Goal: Task Accomplishment & Management: Use online tool/utility

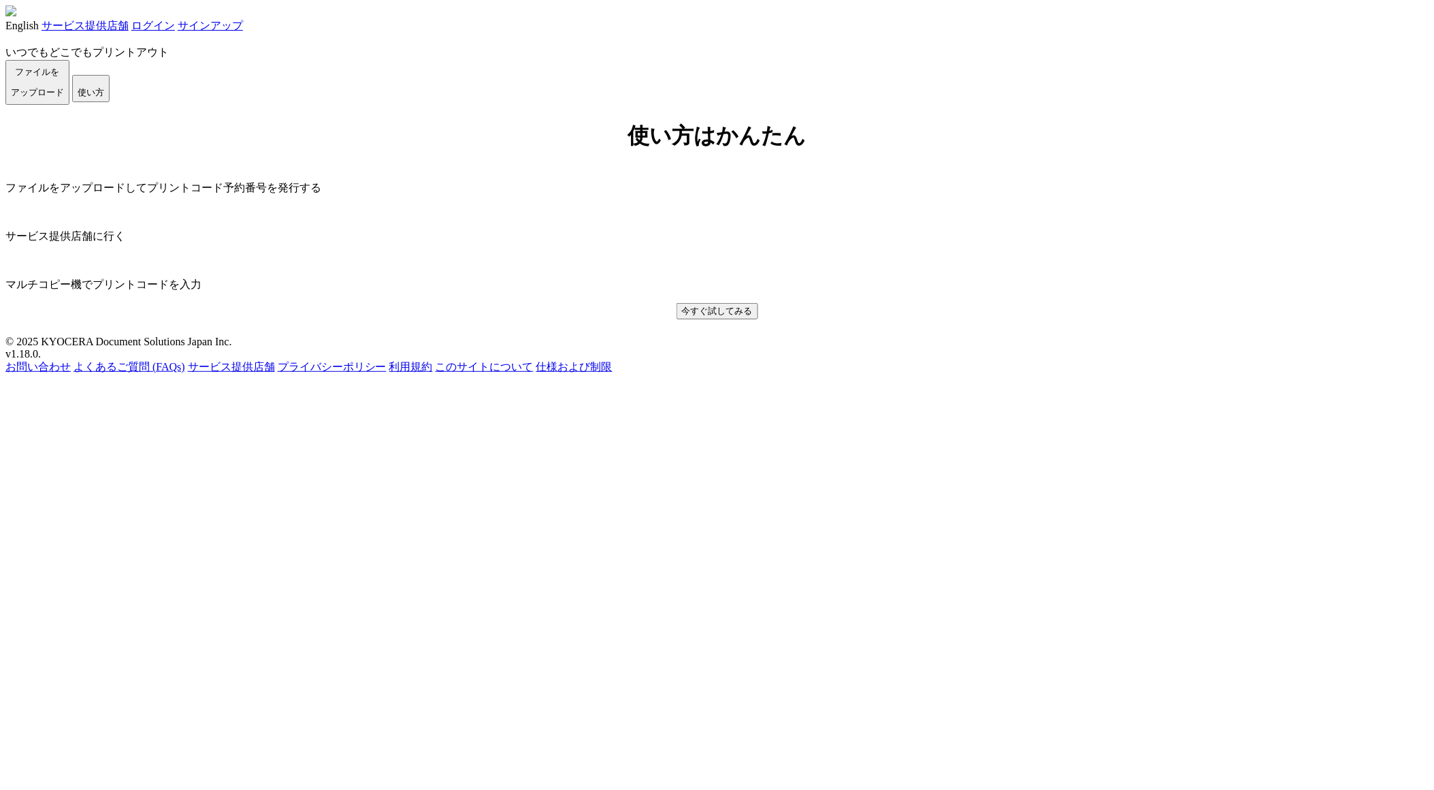
click at [175, 29] on link "ログイン" at bounding box center [153, 26] width 44 height 12
click at [175, 31] on link "ログイン" at bounding box center [153, 26] width 44 height 12
click at [64, 97] on span "ファイルを ​​アップロード" at bounding box center [37, 82] width 53 height 31
click at [110, 102] on button "使い方" at bounding box center [90, 88] width 37 height 27
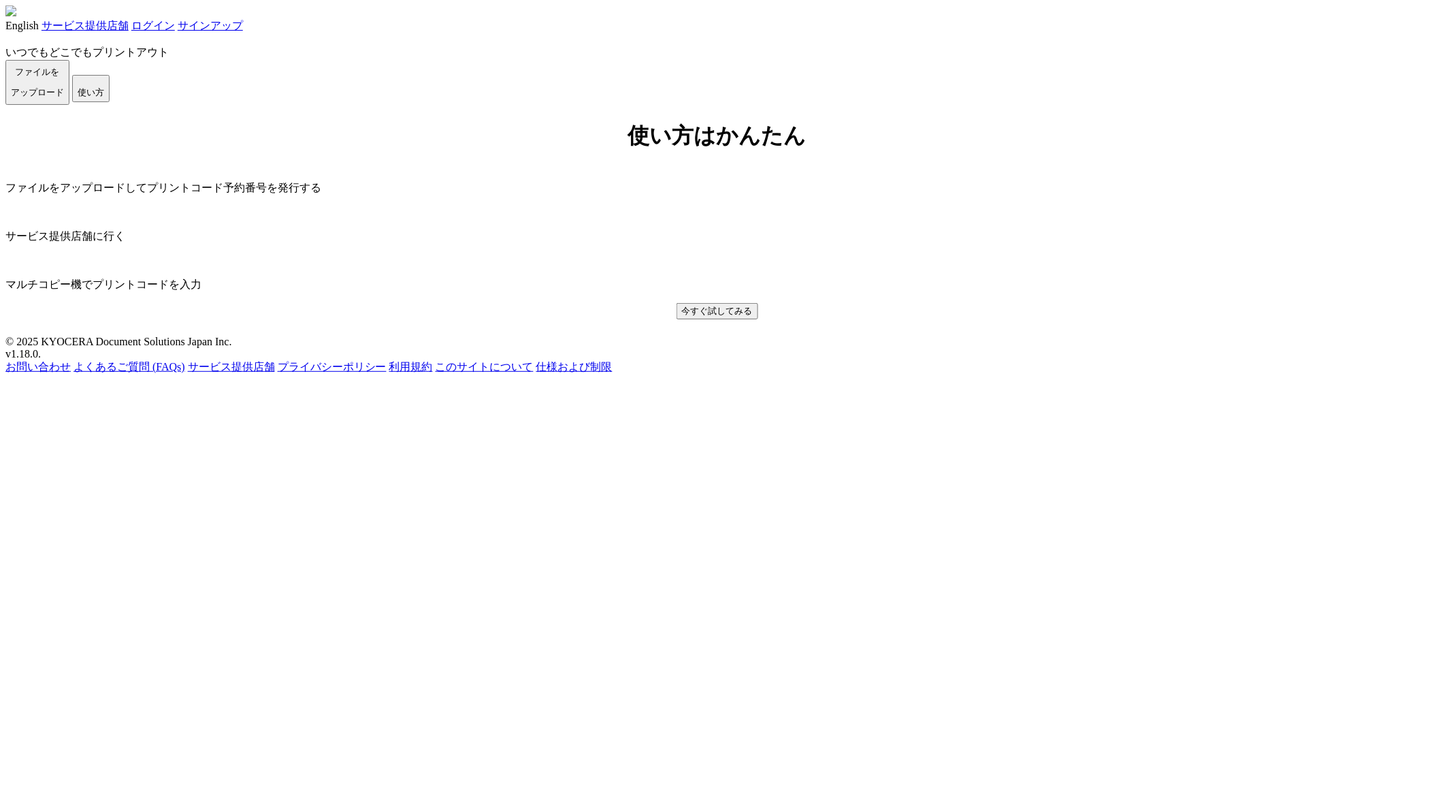
scroll to position [178, 0]
click at [175, 28] on link "ログイン" at bounding box center [153, 26] width 44 height 12
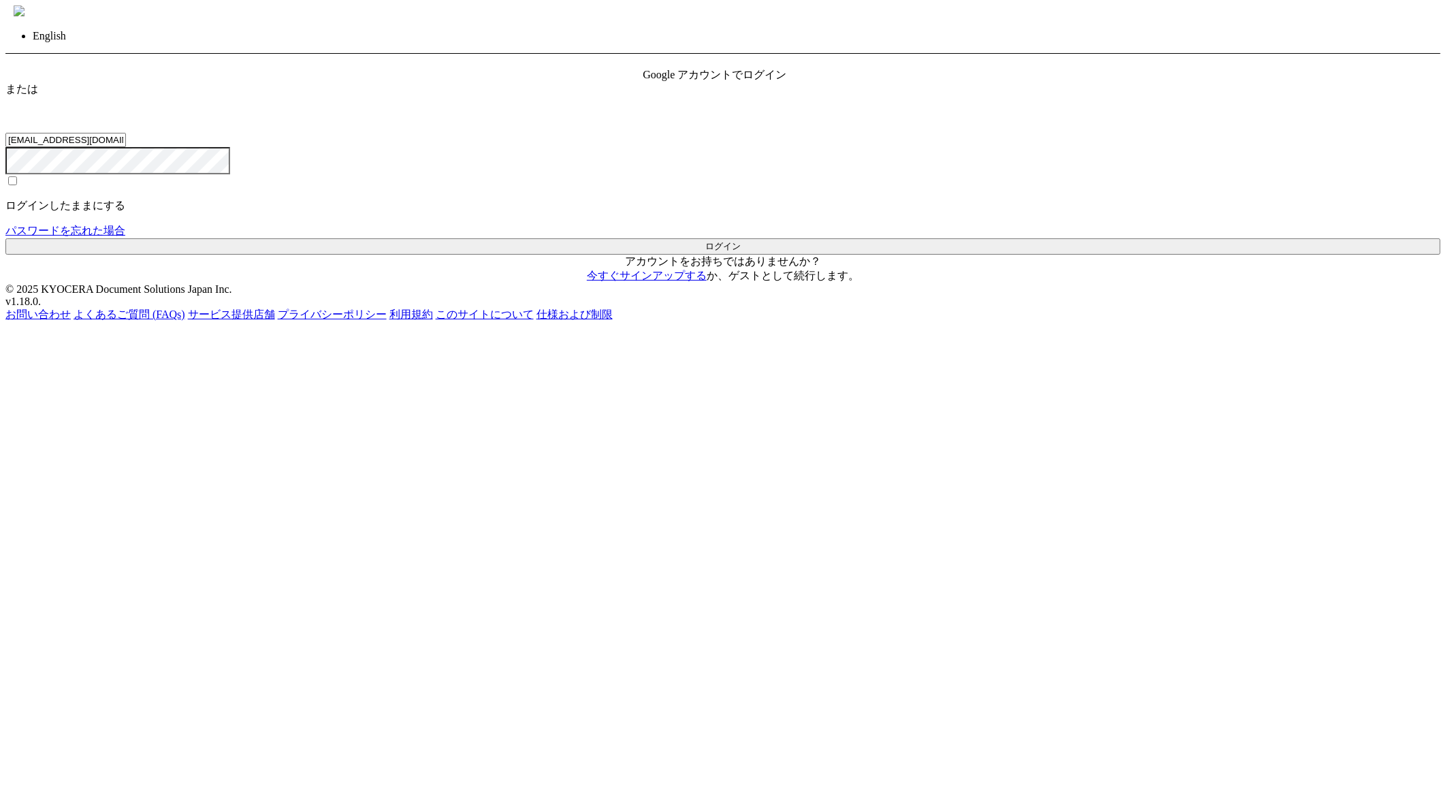
click at [751, 80] on span "Google アカウントでログイン" at bounding box center [715, 75] width 144 height 12
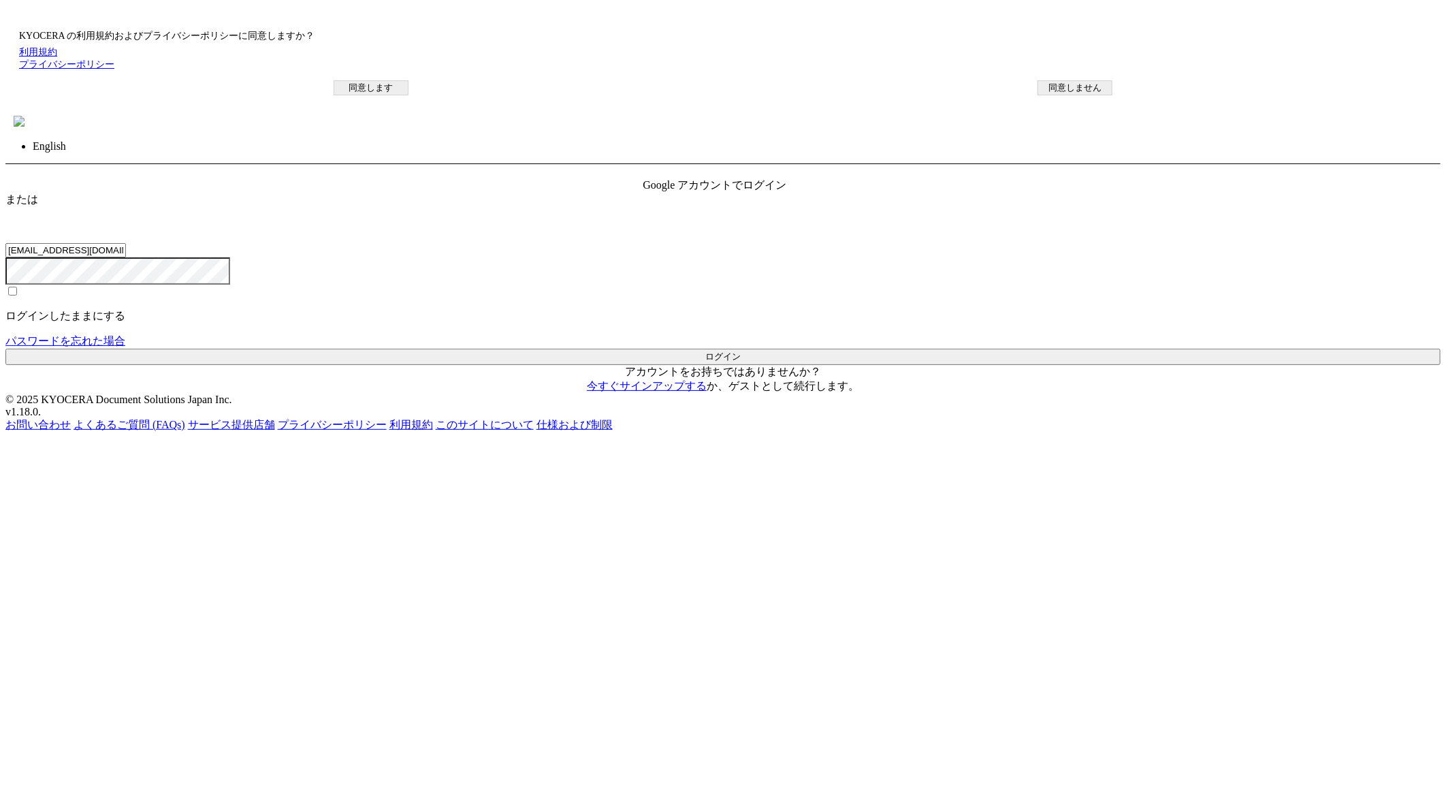
click at [408, 95] on button "同意します" at bounding box center [371, 87] width 75 height 15
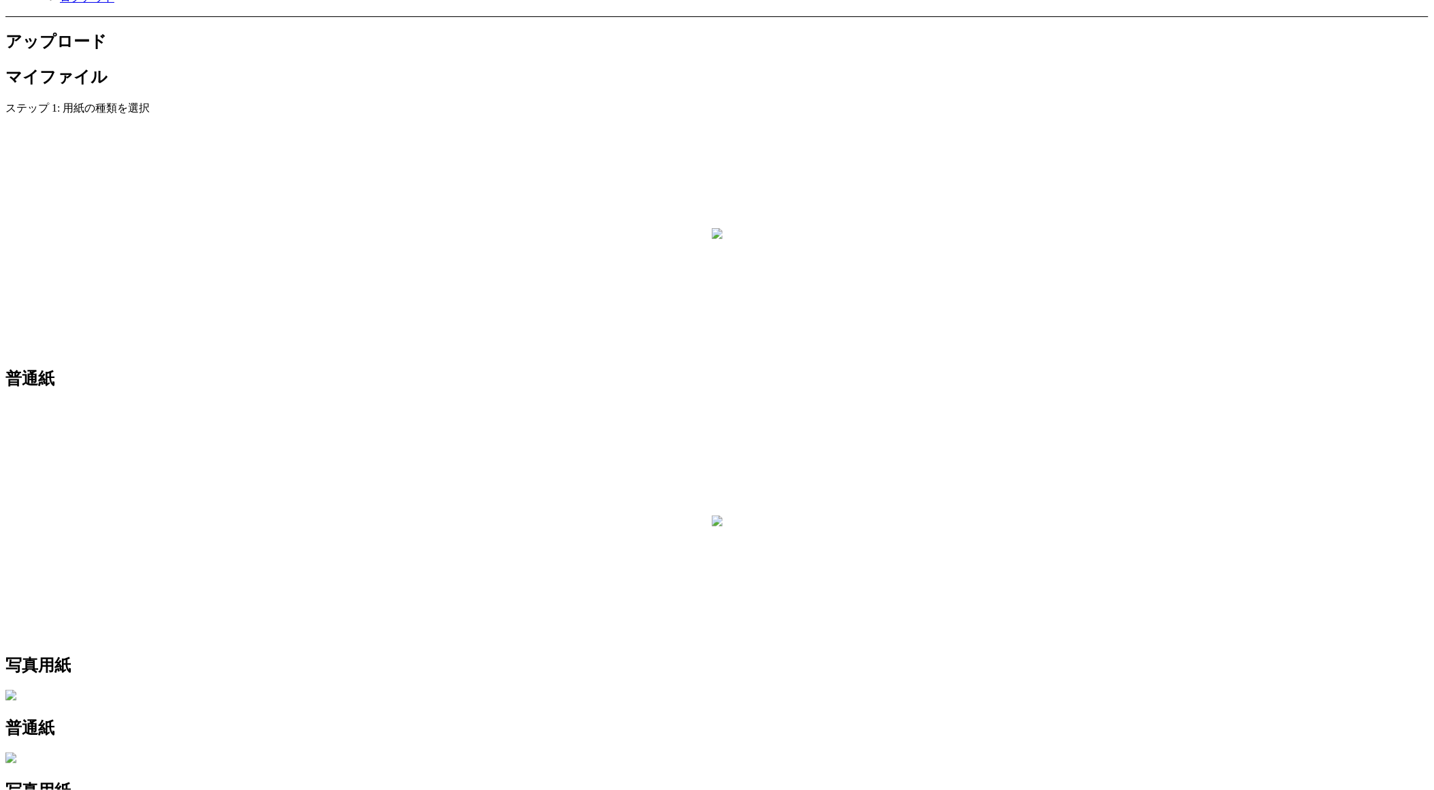
scroll to position [107, 0]
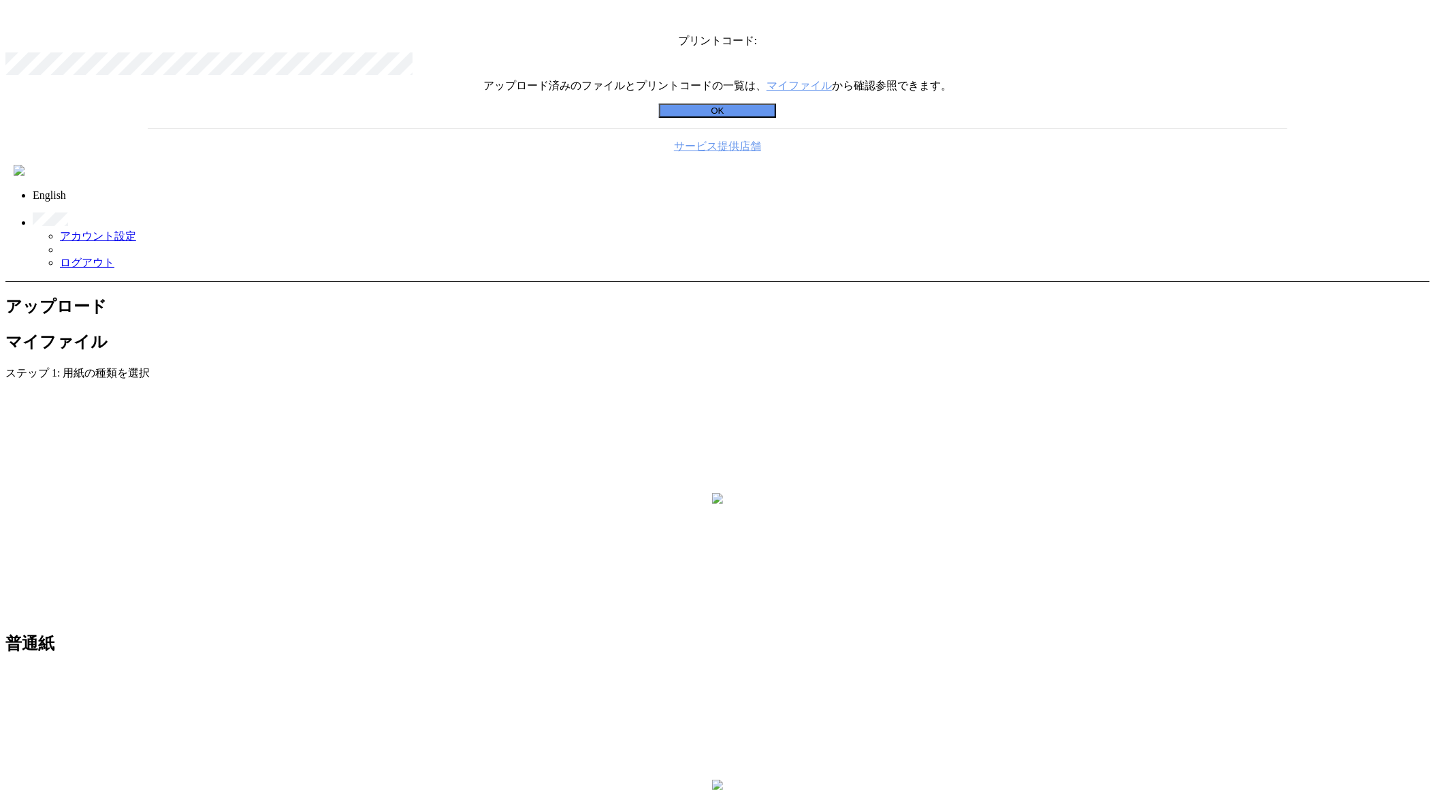
click at [737, 118] on button "OK" at bounding box center [717, 110] width 117 height 14
